Goal: Register for event/course

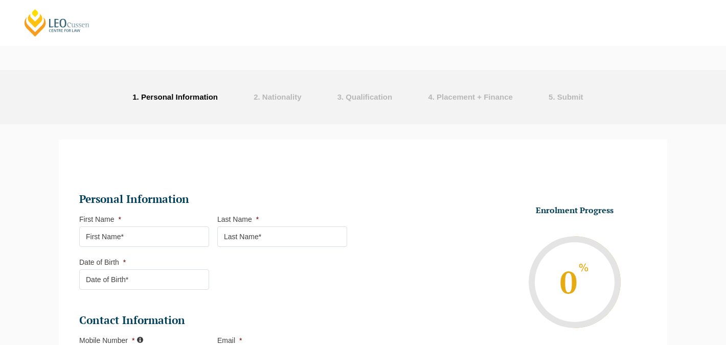
select select
